Goal: Transaction & Acquisition: Book appointment/travel/reservation

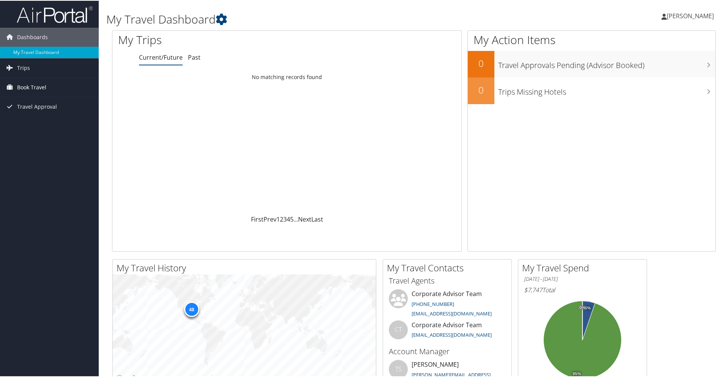
click at [38, 86] on span "Book Travel" at bounding box center [31, 86] width 29 height 19
click at [52, 124] on link "Book/Manage Online Trips" at bounding box center [49, 124] width 99 height 11
